Goal: Book appointment/travel/reservation

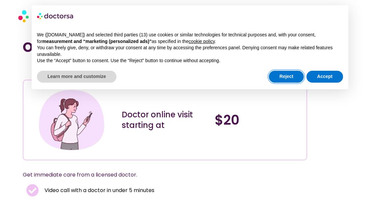
click at [288, 75] on button "Reject" at bounding box center [286, 77] width 35 height 12
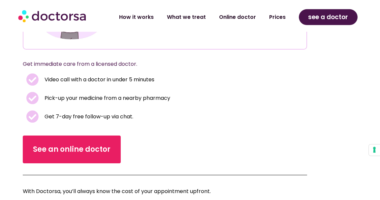
scroll to position [136, 0]
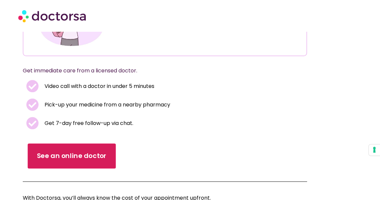
click at [74, 155] on span "See an online doctor" at bounding box center [72, 156] width 70 height 10
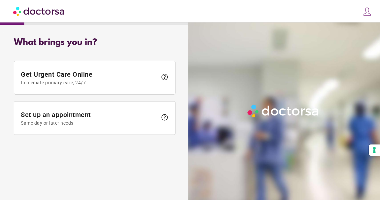
click at [116, 118] on span "Set up an appointment Same day or later needs" at bounding box center [89, 118] width 137 height 15
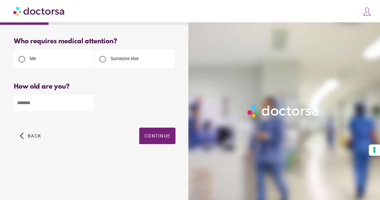
click at [48, 103] on input "number" at bounding box center [54, 103] width 80 height 16
type input "**"
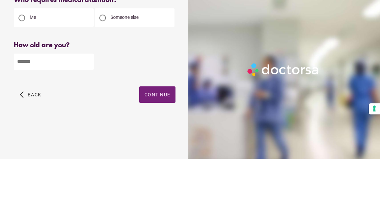
click at [157, 133] on span "Continue" at bounding box center [158, 135] width 26 height 5
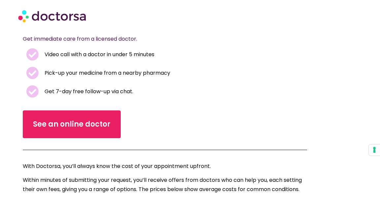
scroll to position [136, 0]
